Goal: Transaction & Acquisition: Purchase product/service

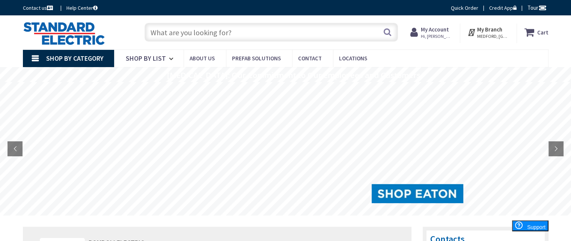
click at [283, 37] on input "text" at bounding box center [272, 32] width 254 height 19
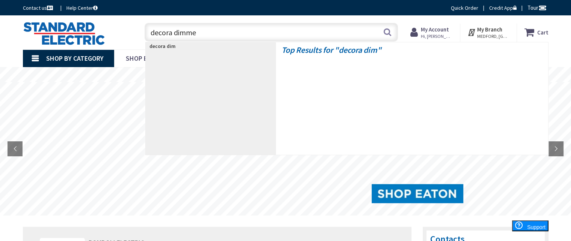
type input "decora dimmer"
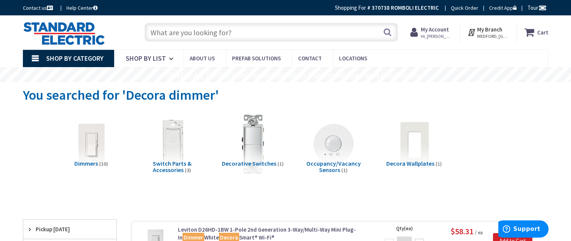
click at [255, 31] on input "text" at bounding box center [272, 32] width 254 height 19
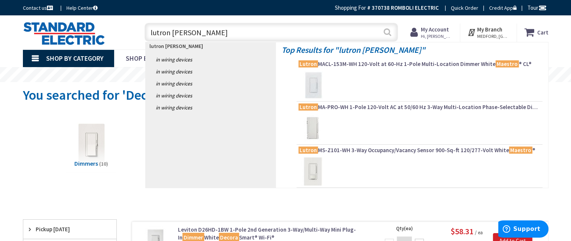
type input "lutron mastro"
click at [385, 33] on button "Search" at bounding box center [388, 32] width 10 height 17
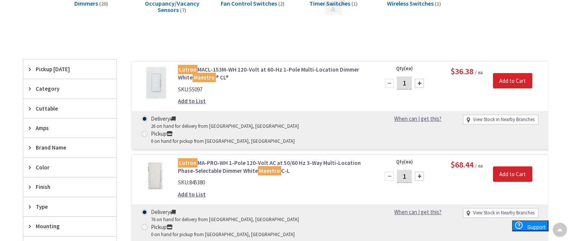
scroll to position [151, 0]
